Goal: Book appointment/travel/reservation

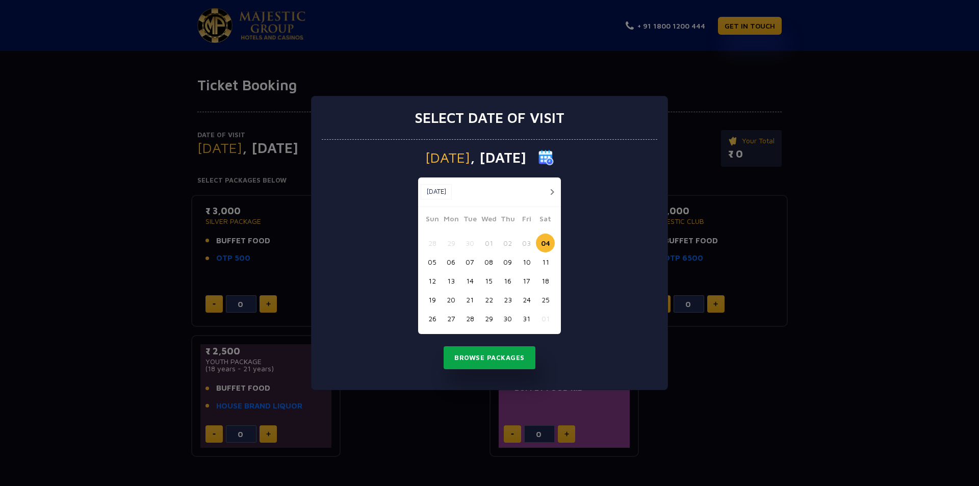
click at [503, 363] on button "Browse Packages" at bounding box center [489, 357] width 92 height 23
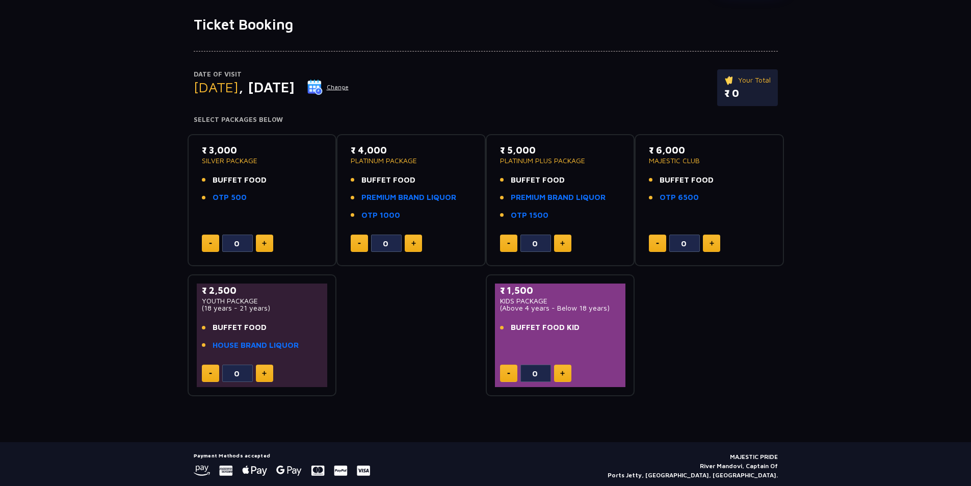
scroll to position [43, 0]
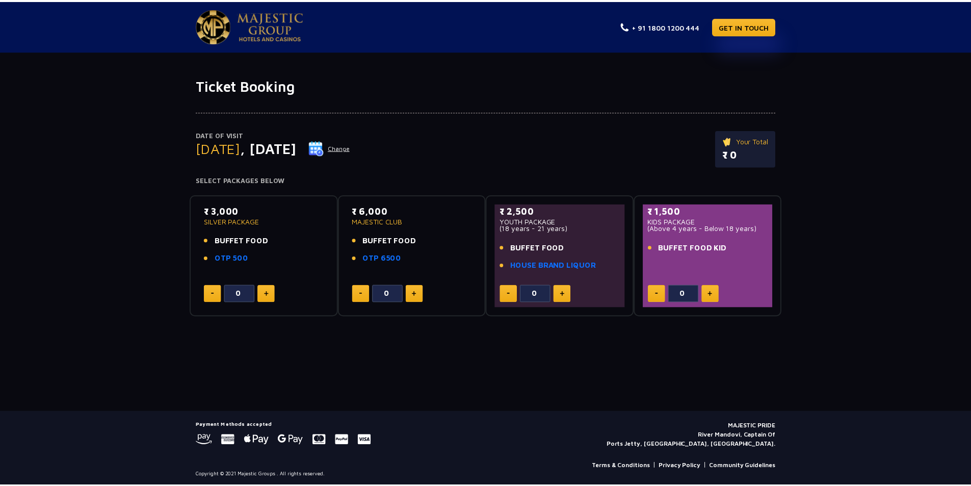
scroll to position [3, 0]
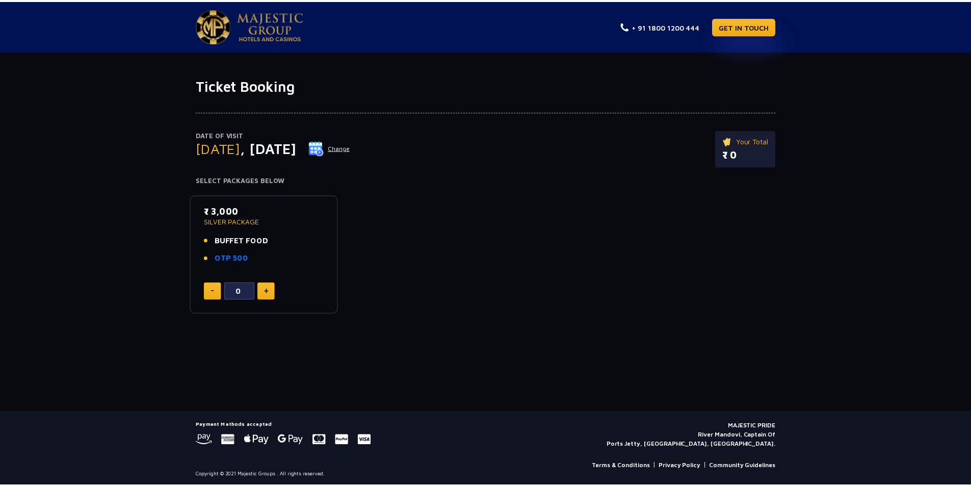
scroll to position [3, 0]
